Goal: Task Accomplishment & Management: Use online tool/utility

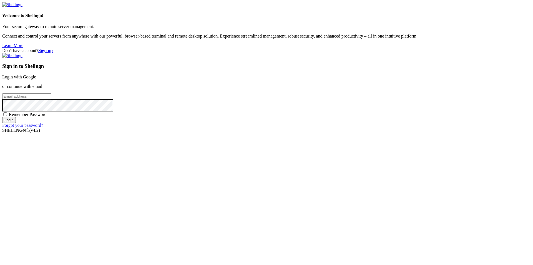
click at [36, 79] on link "Login with Google" at bounding box center [19, 76] width 34 height 5
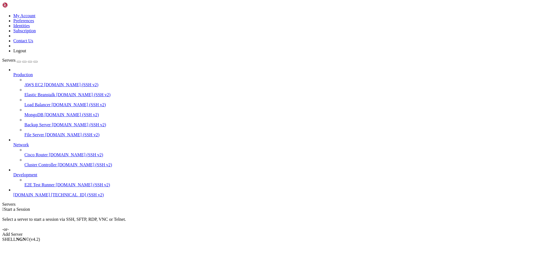
click at [33, 197] on span "[DOMAIN_NAME]" at bounding box center [31, 194] width 37 height 5
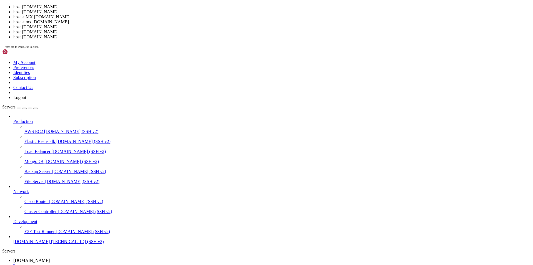
scroll to position [2, 1]
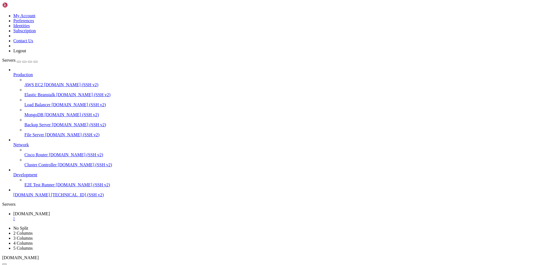
drag, startPoint x: 91, startPoint y: 455, endPoint x: 38, endPoint y: 446, distance: 53.5
